Goal: Book appointment/travel/reservation

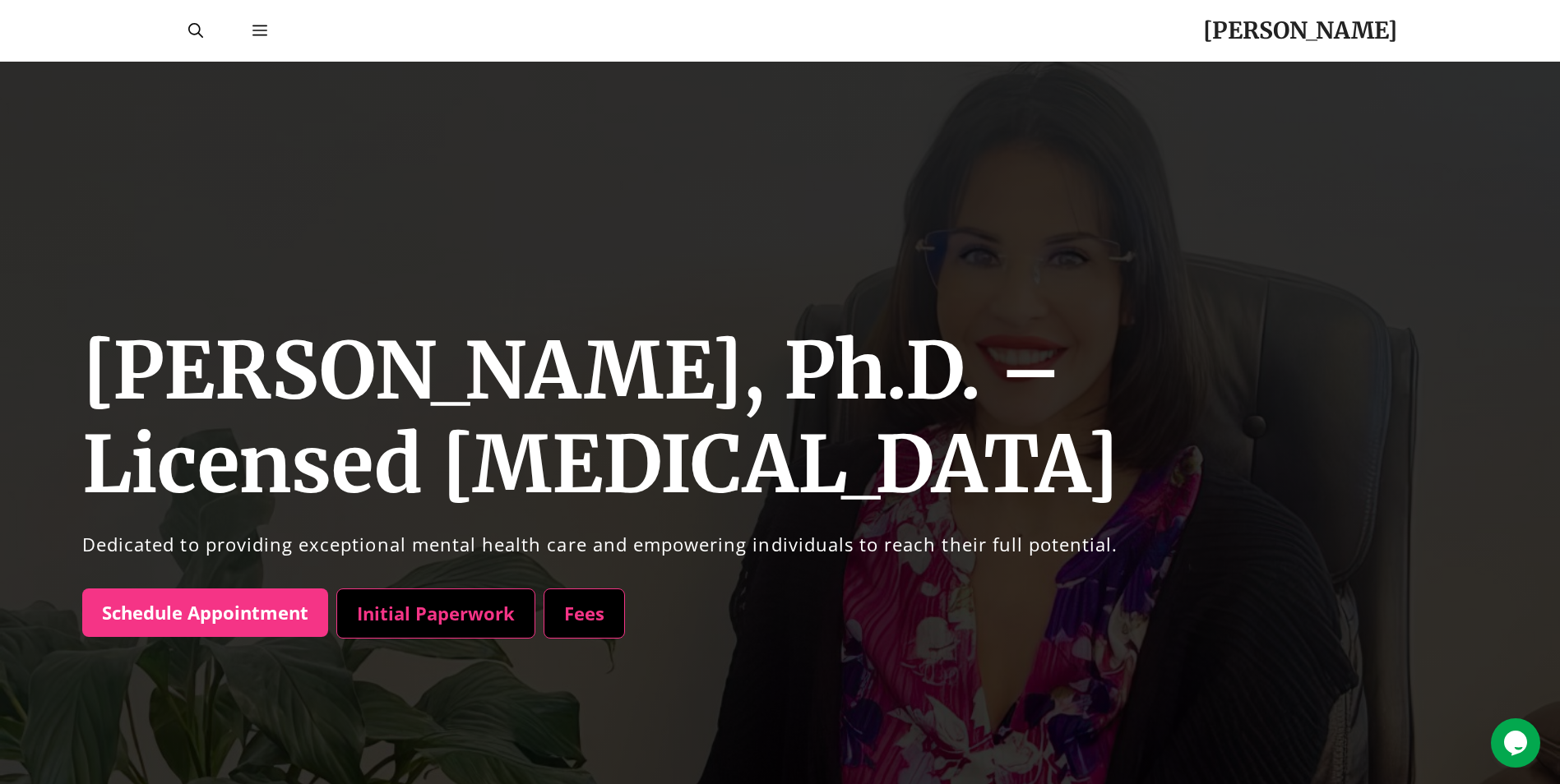
click at [415, 611] on link "Initial Paperwork" at bounding box center [435, 614] width 199 height 51
click at [592, 601] on link "Fees" at bounding box center [584, 614] width 82 height 51
click at [261, 32] on icon "Open Off-Canvas Panel" at bounding box center [259, 31] width 14 height 11
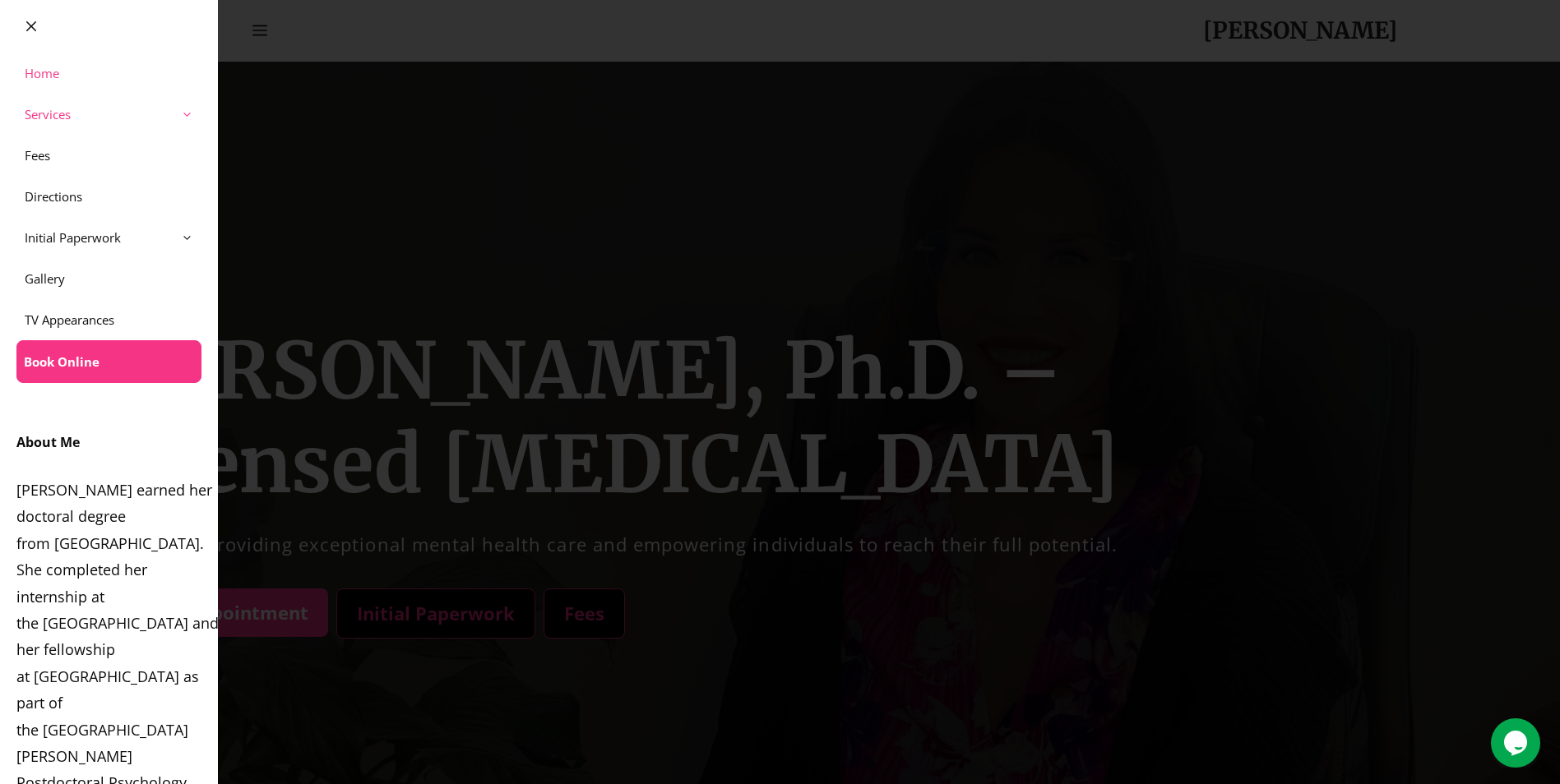
click at [84, 113] on link "Services" at bounding box center [108, 114] width 218 height 41
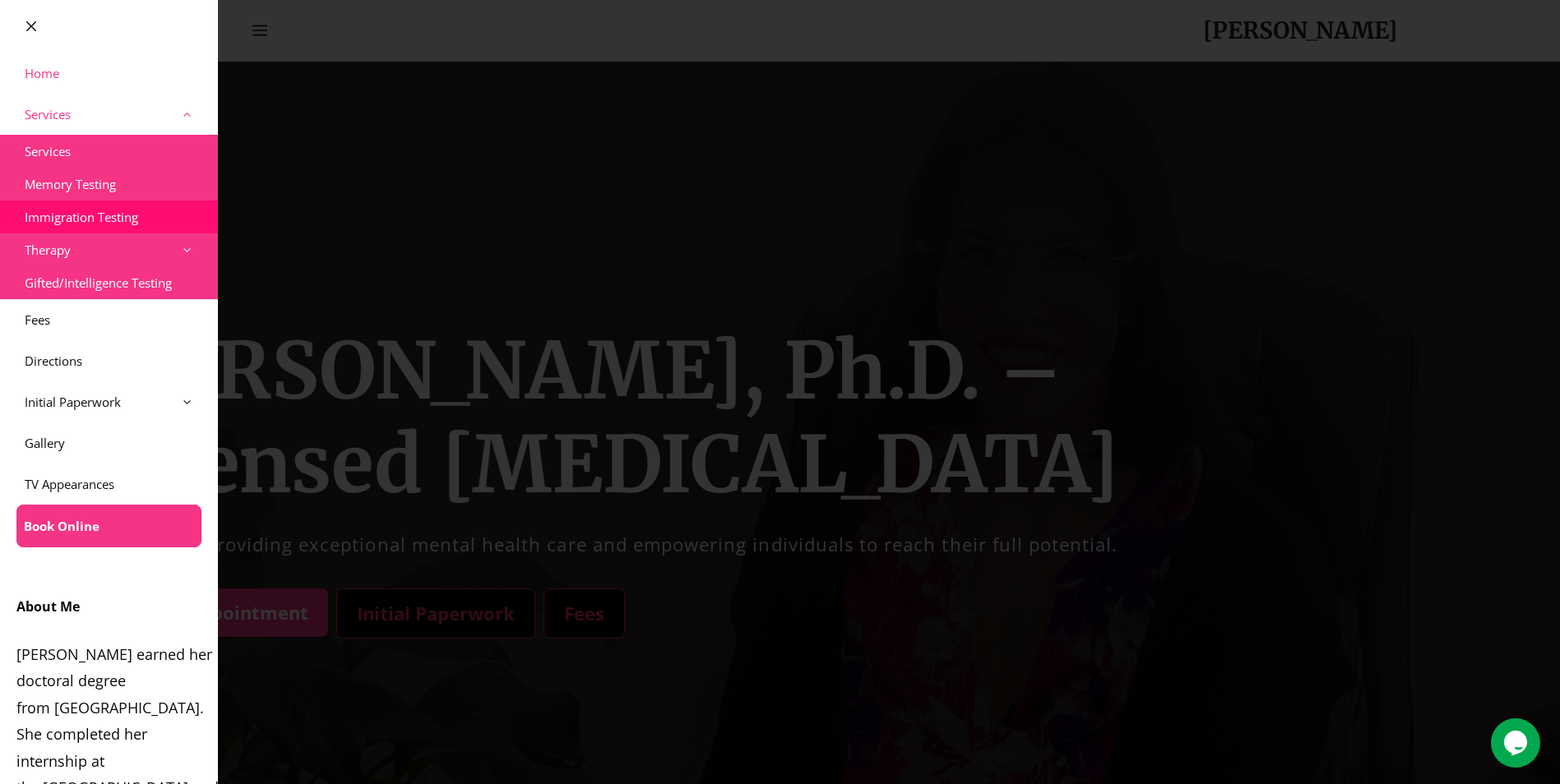
click at [85, 219] on link "Immigration Testing" at bounding box center [108, 217] width 218 height 33
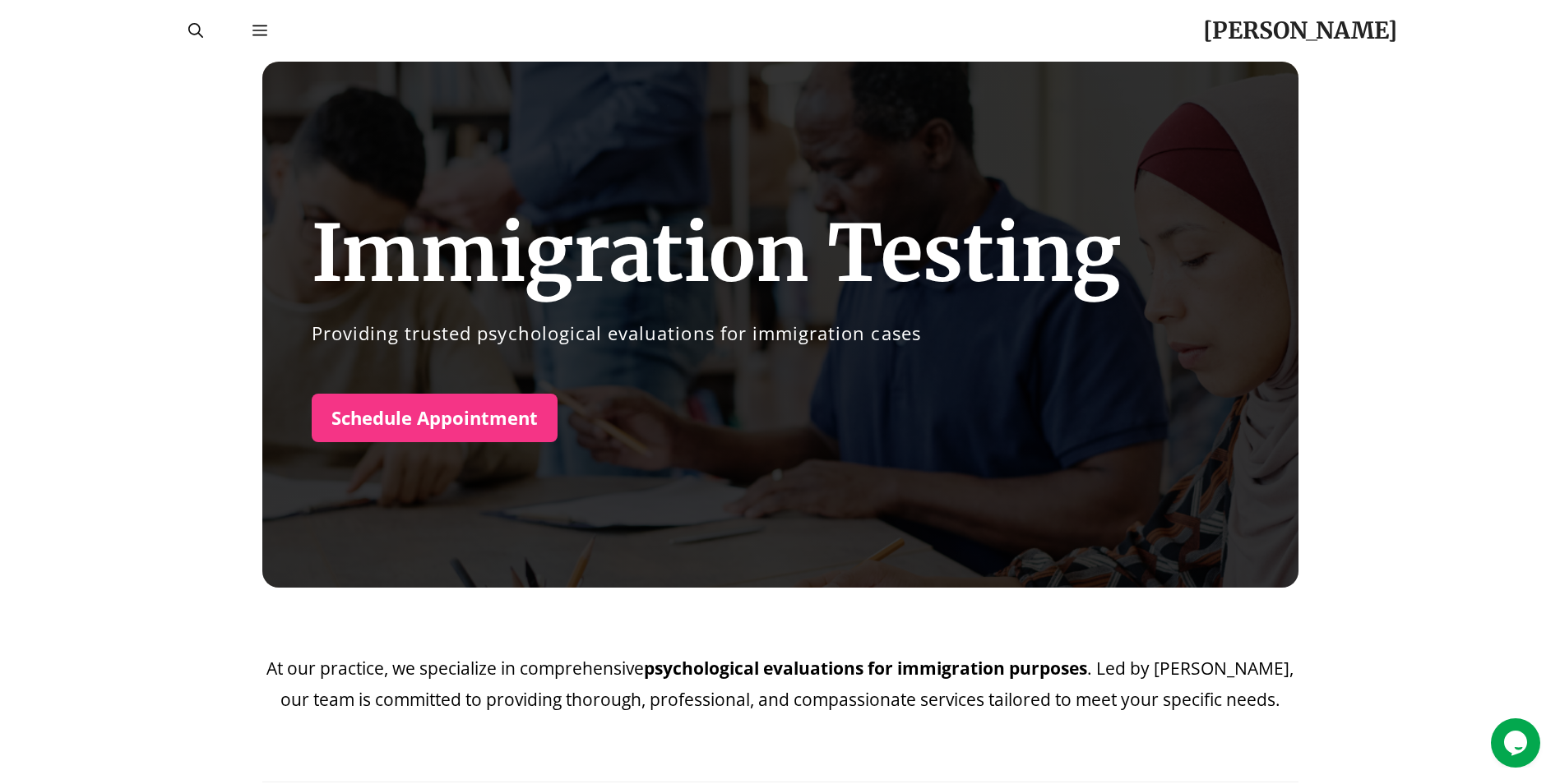
click at [486, 424] on link "Schedule Appointment" at bounding box center [435, 417] width 246 height 49
